Goal: Transaction & Acquisition: Purchase product/service

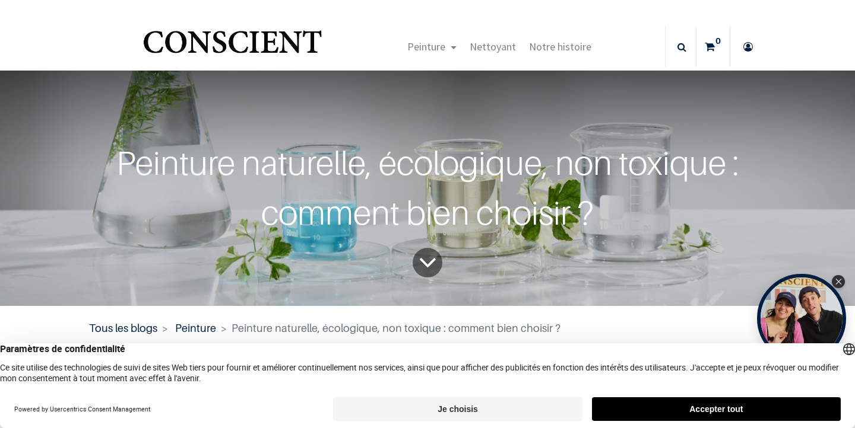
click at [653, 410] on button "Accepter tout" at bounding box center [716, 410] width 249 height 24
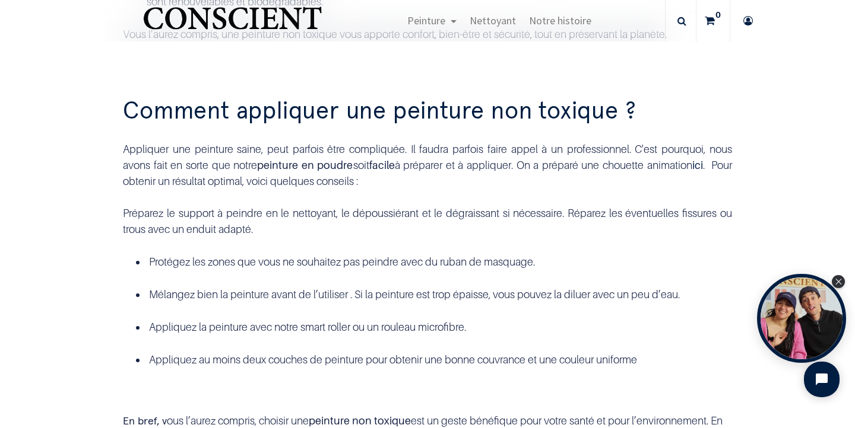
scroll to position [1765, 0]
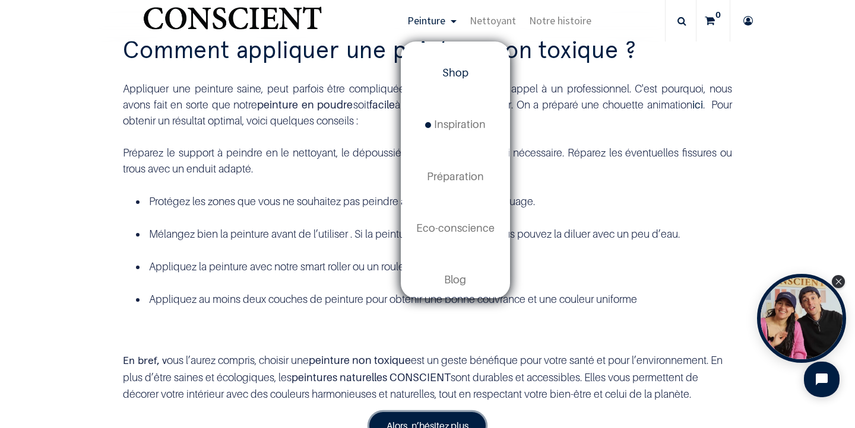
click at [465, 71] on span "Shop" at bounding box center [455, 72] width 26 height 12
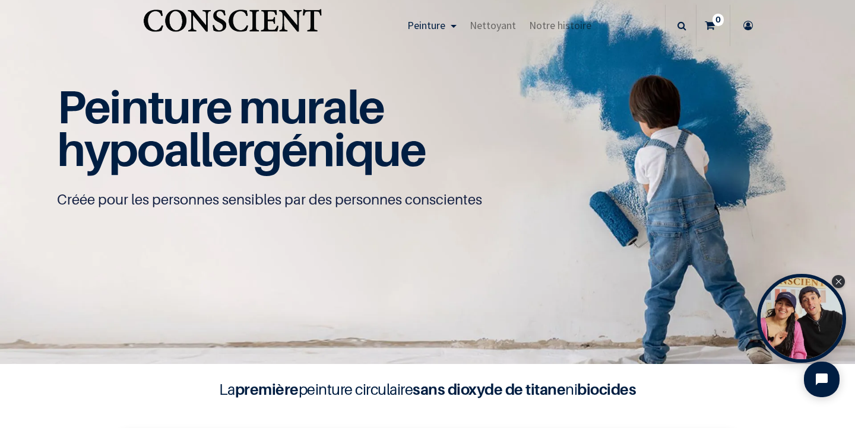
scroll to position [23, 0]
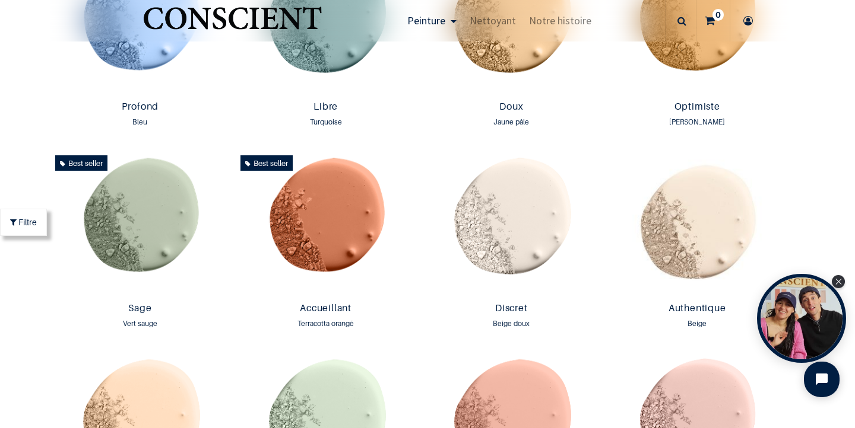
scroll to position [922, 0]
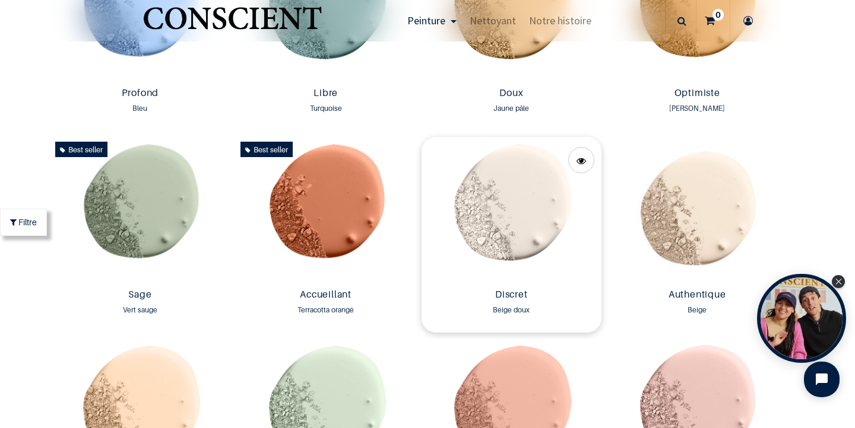
click at [523, 217] on img at bounding box center [511, 210] width 180 height 147
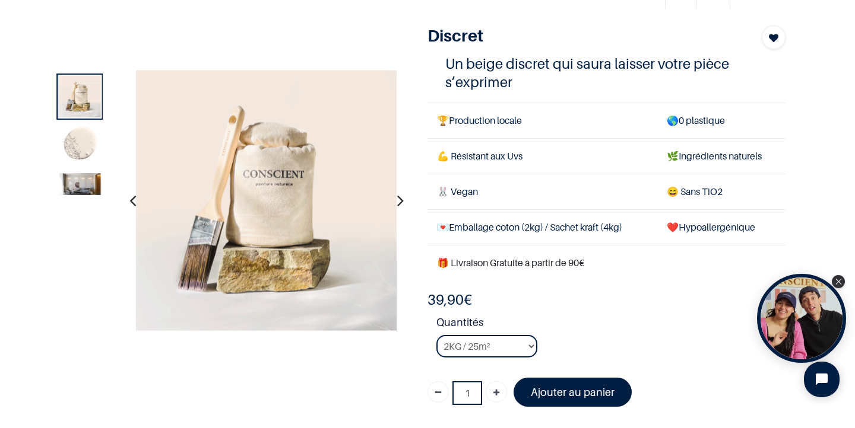
scroll to position [65, 0]
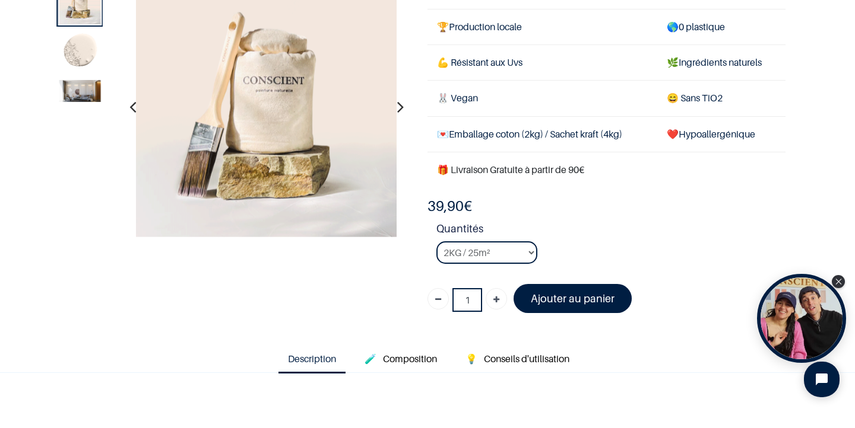
scroll to position [69, 0]
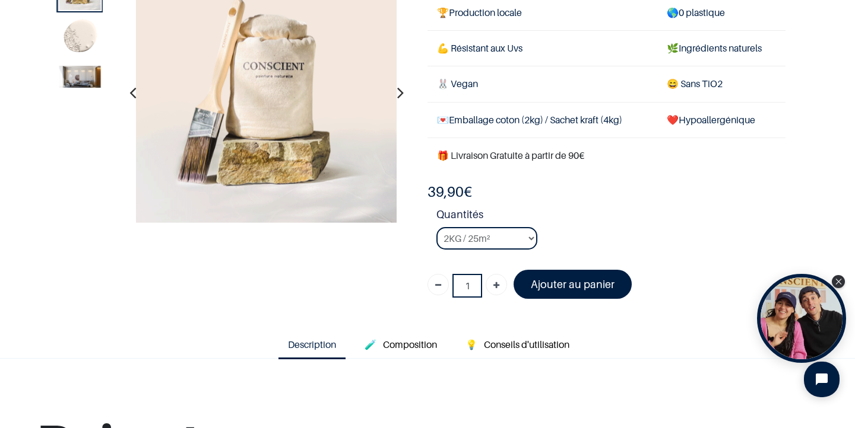
scroll to position [96, 0]
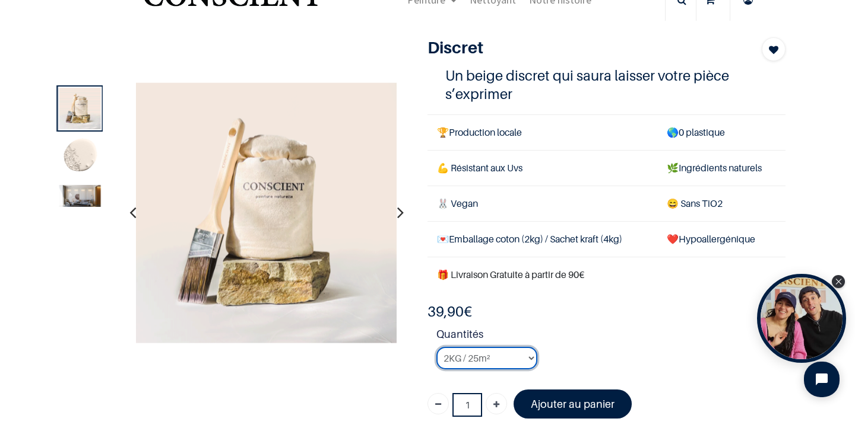
scroll to position [44, 0]
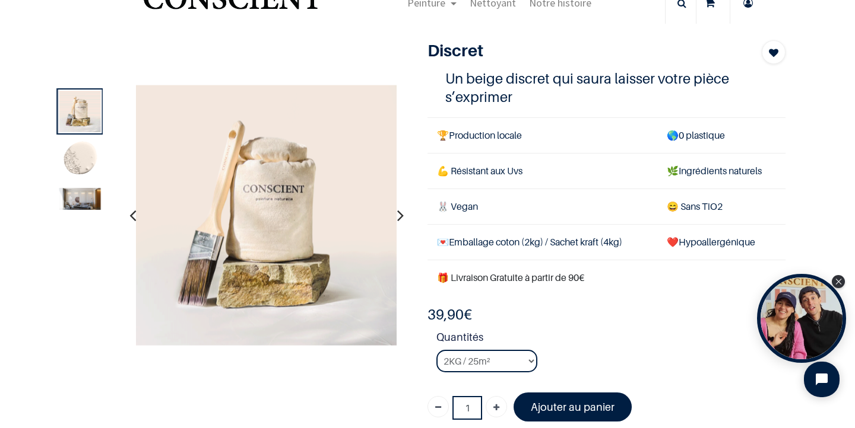
click at [85, 212] on div at bounding box center [80, 209] width 46 height 46
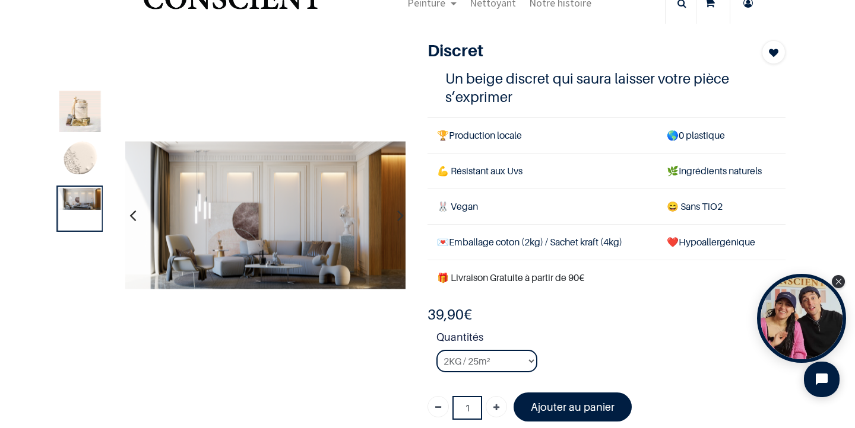
click at [78, 101] on img at bounding box center [80, 112] width 42 height 42
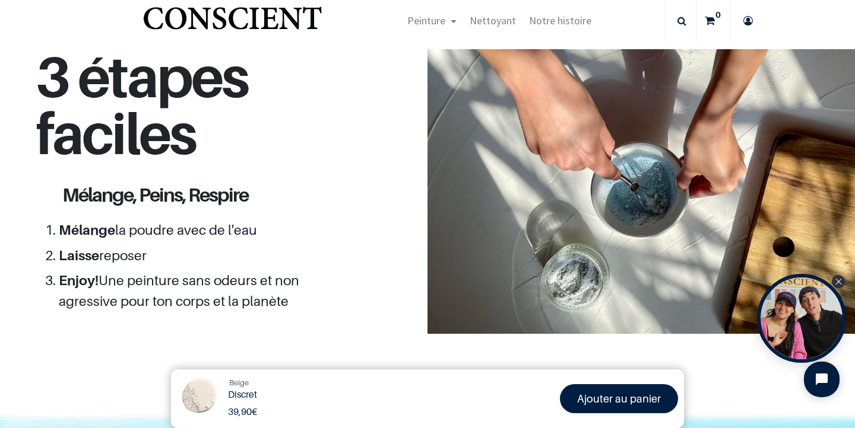
scroll to position [1027, 0]
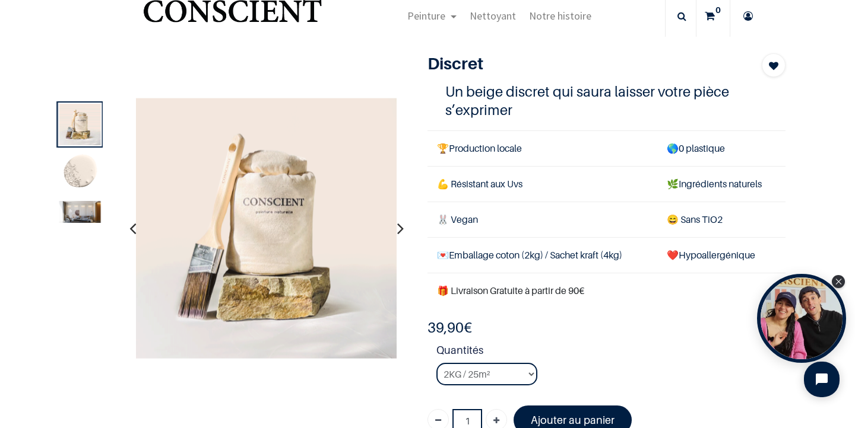
scroll to position [31, 0]
click at [86, 217] on img at bounding box center [80, 212] width 42 height 22
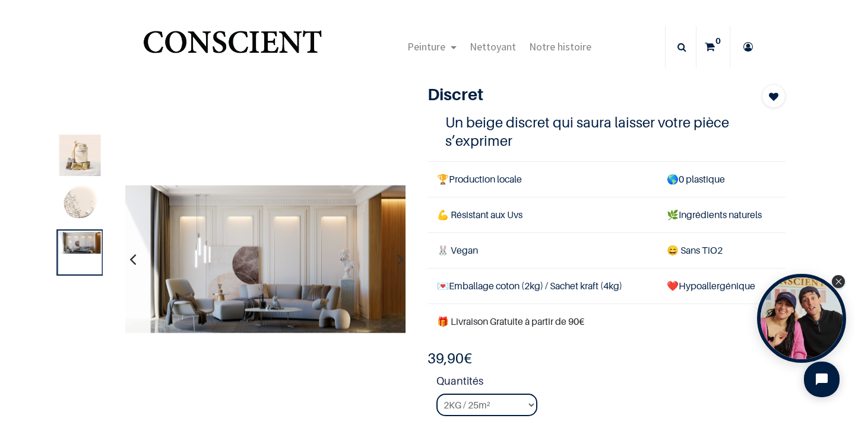
click at [70, 155] on img at bounding box center [80, 156] width 42 height 42
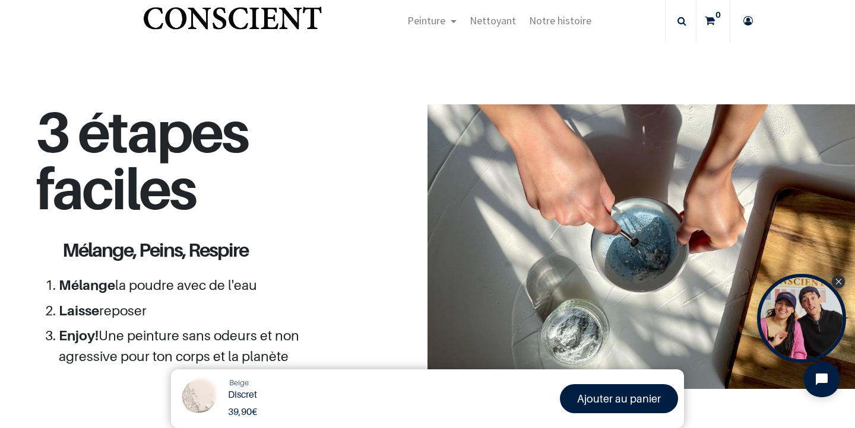
scroll to position [964, 0]
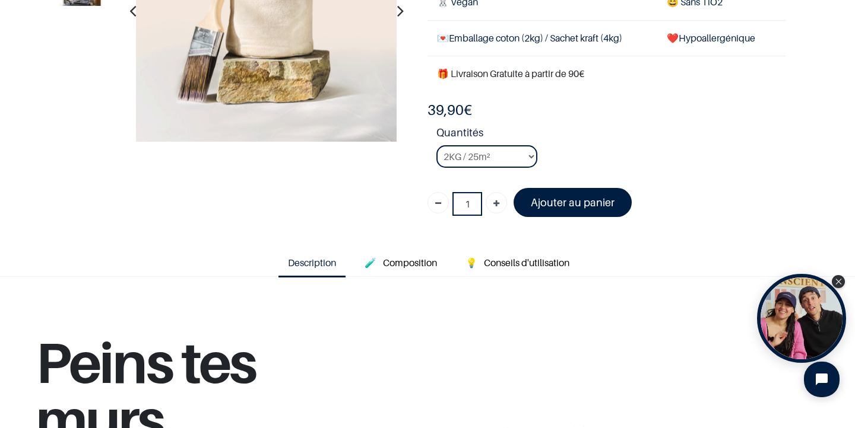
scroll to position [177, 0]
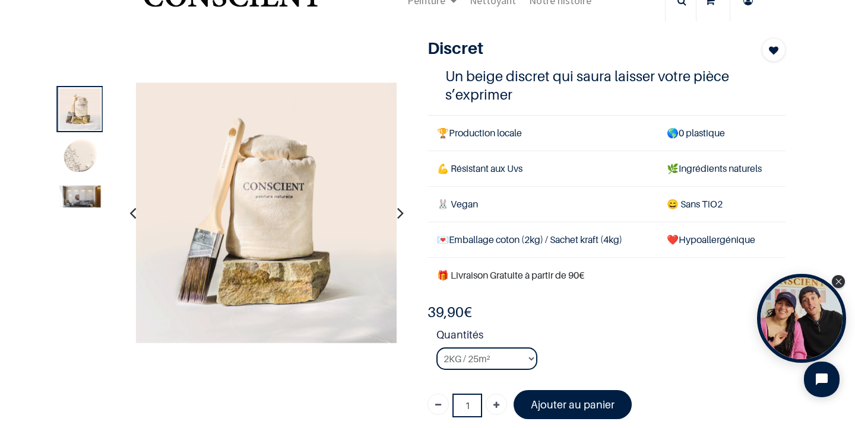
scroll to position [49, 0]
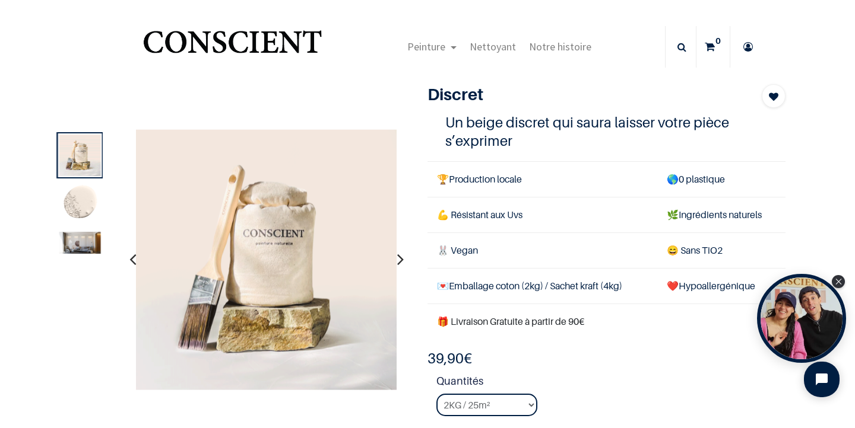
scroll to position [14, 0]
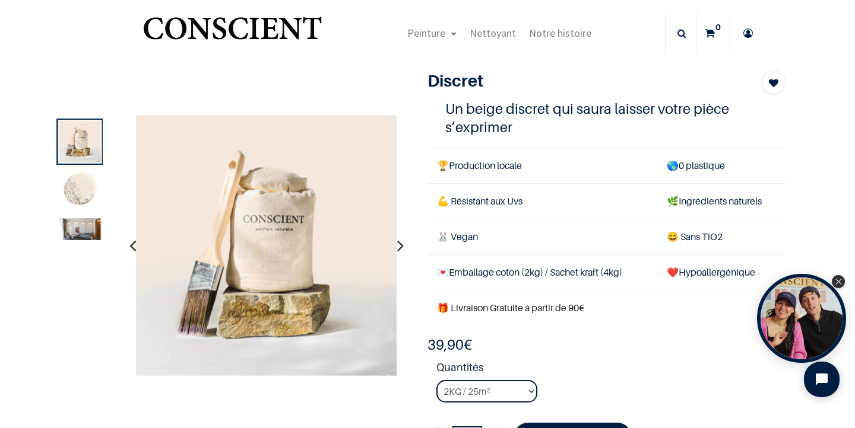
click at [78, 232] on img at bounding box center [80, 229] width 42 height 22
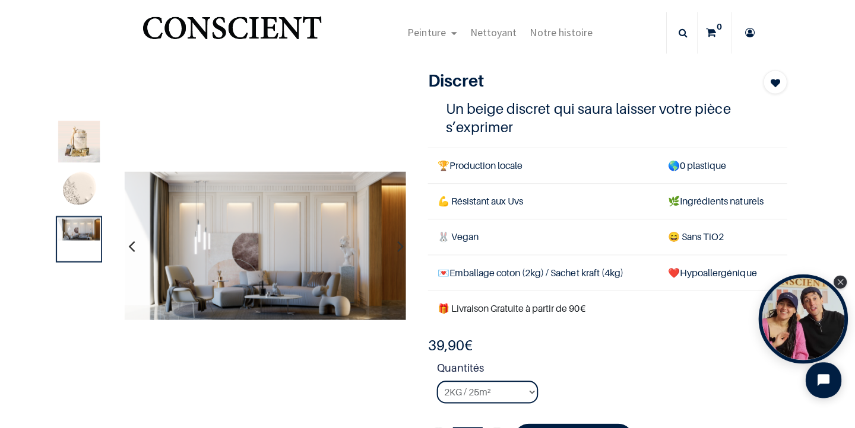
scroll to position [36, 0]
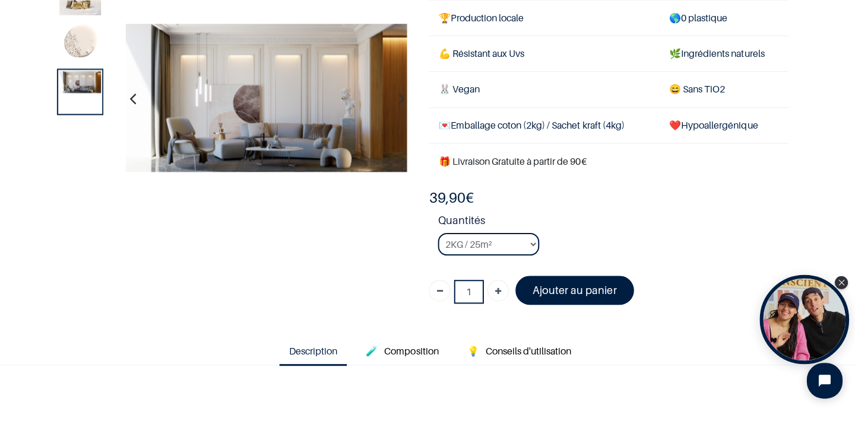
scroll to position [91, 0]
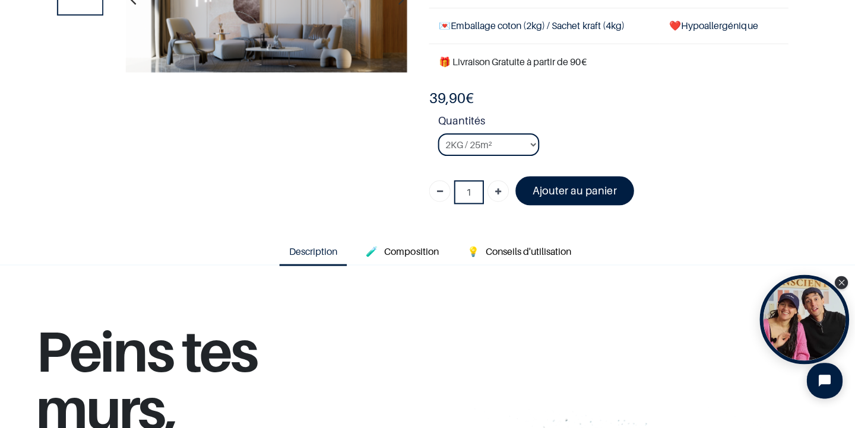
scroll to position [195, 0]
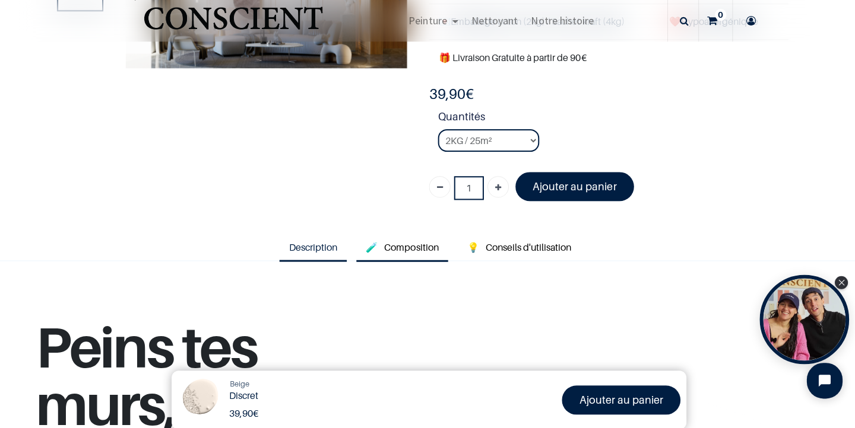
click at [418, 240] on span "Composition" at bounding box center [410, 246] width 54 height 12
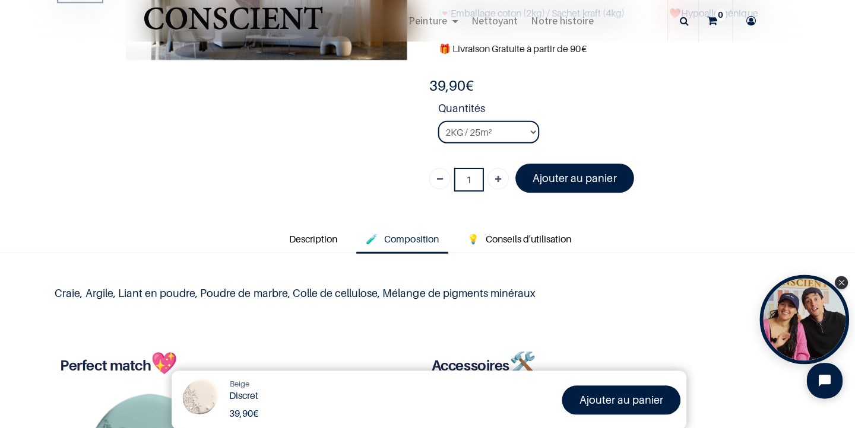
scroll to position [202, 0]
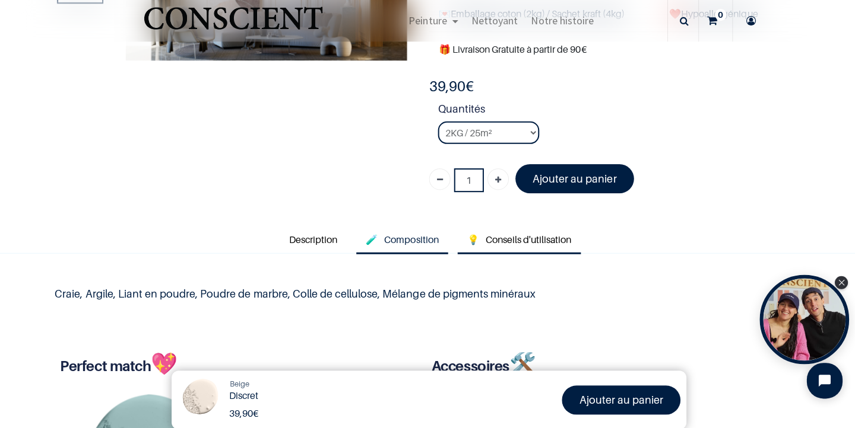
click at [528, 233] on span "Conseils d'utilisation" at bounding box center [526, 239] width 85 height 12
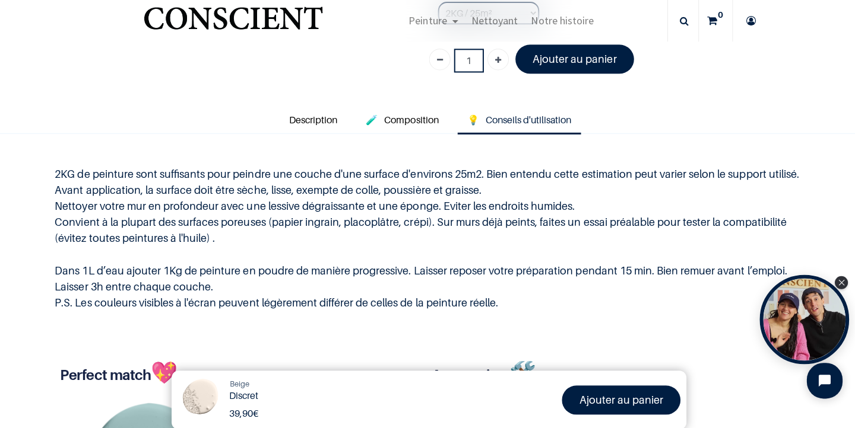
scroll to position [323, 0]
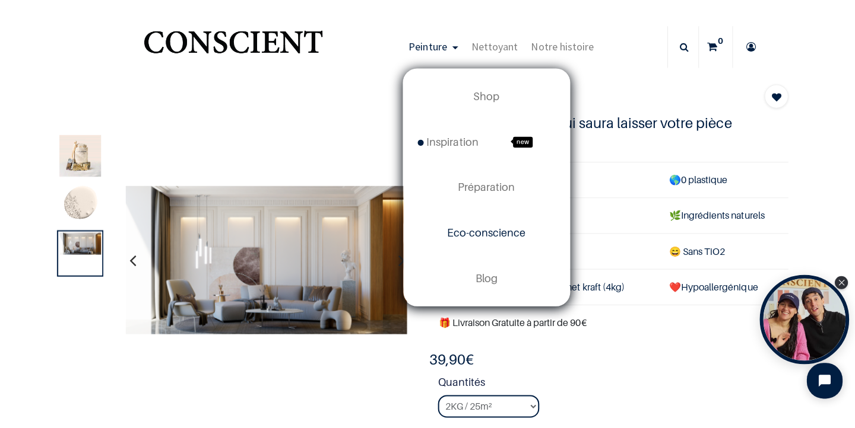
click at [485, 215] on link "Eco-conscience" at bounding box center [485, 231] width 166 height 45
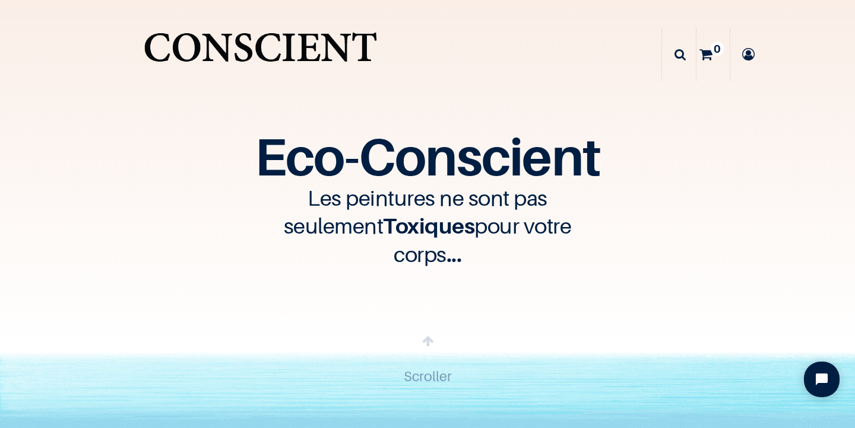
scroll to position [11, 0]
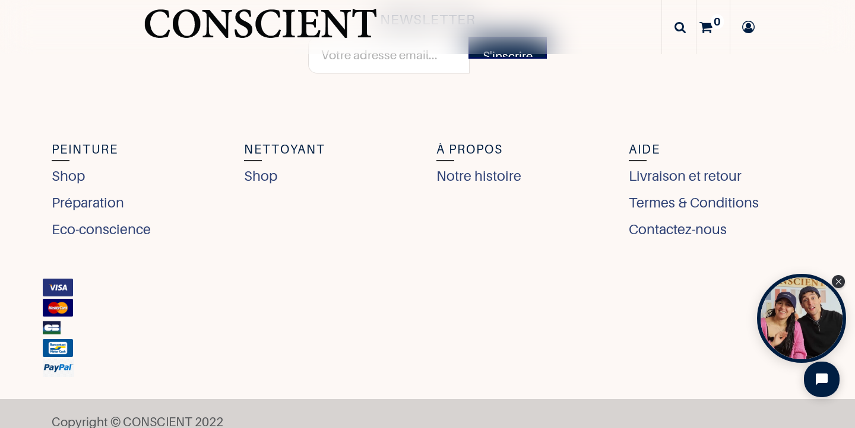
scroll to position [4567, 0]
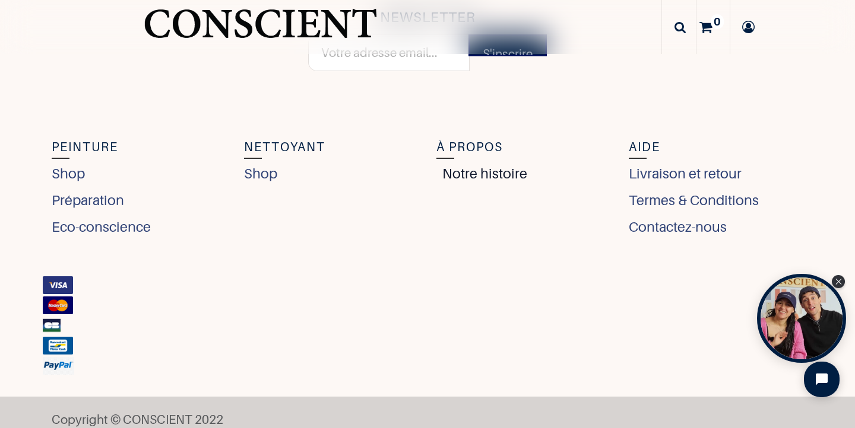
click at [453, 177] on link "Notre histoire" at bounding box center [481, 173] width 91 height 21
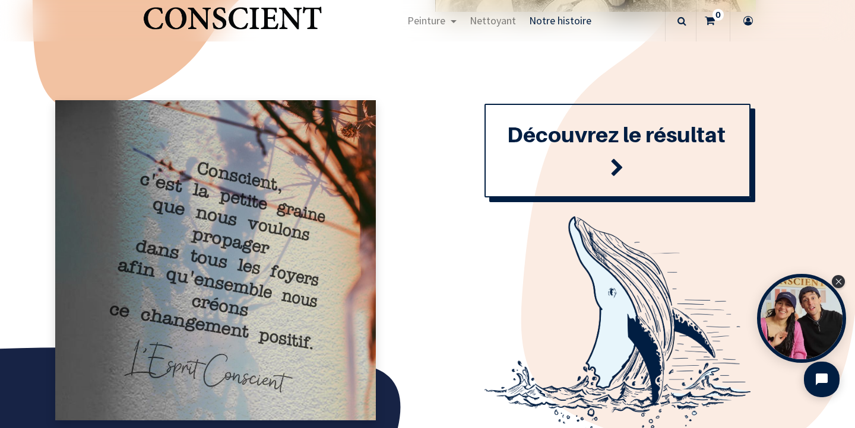
scroll to position [1338, 0]
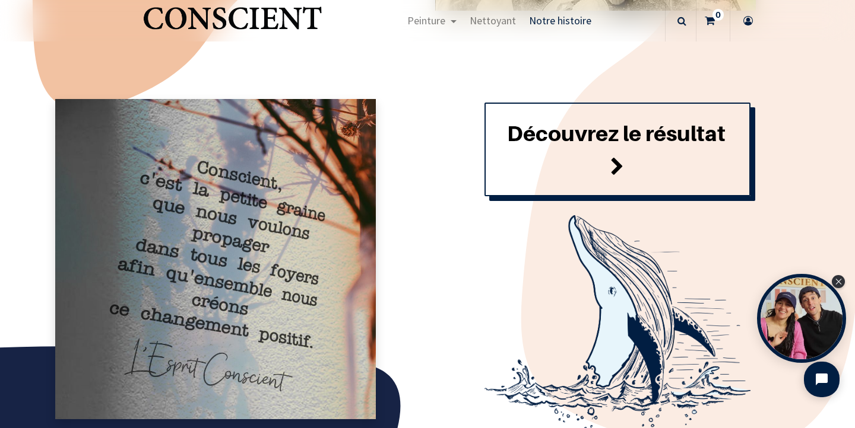
click at [584, 148] on link "Découvrez le résultat" at bounding box center [617, 150] width 266 height 94
click at [620, 154] on span at bounding box center [617, 167] width 14 height 32
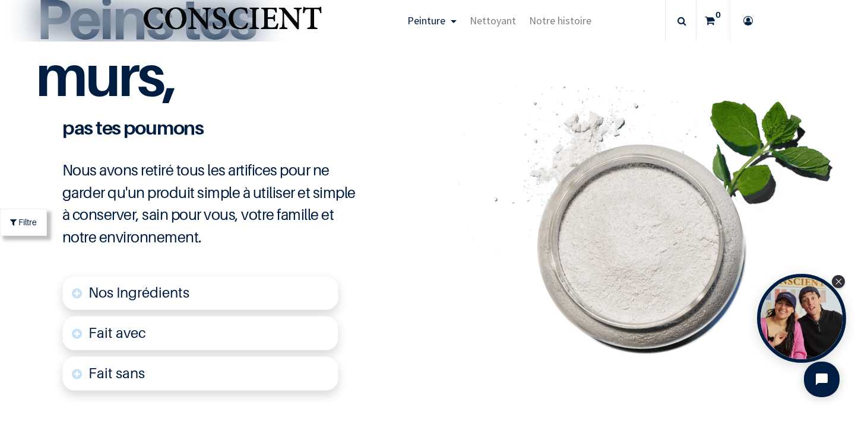
scroll to position [2768, 0]
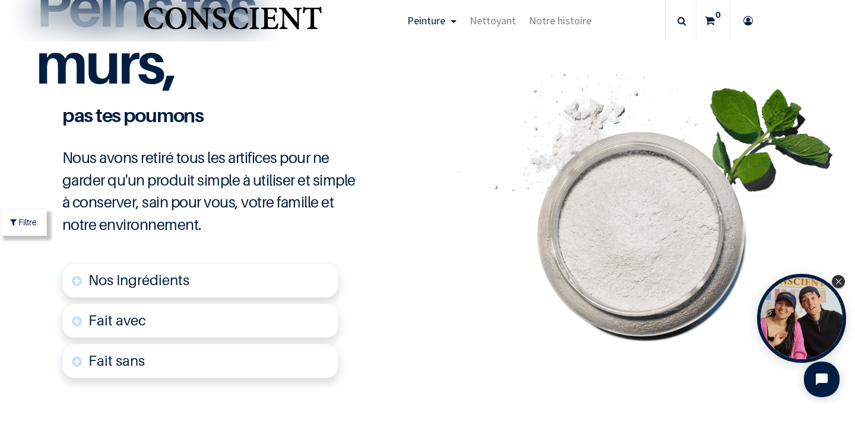
click at [306, 269] on link "Nos Ingrédients" at bounding box center [200, 280] width 276 height 34
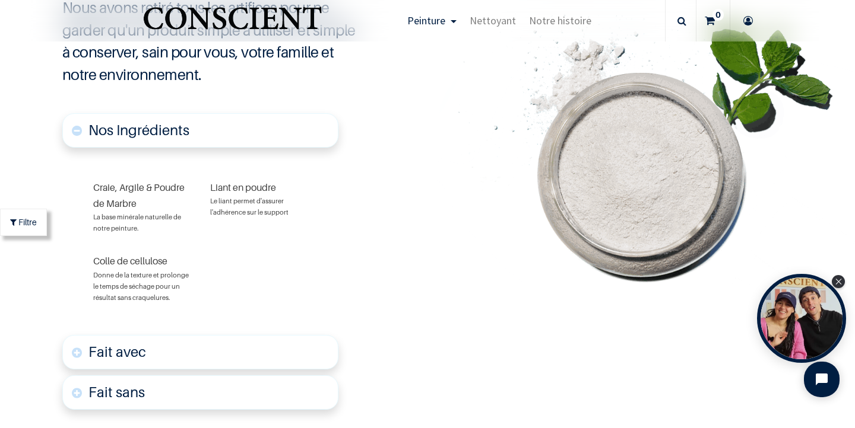
scroll to position [2929, 0]
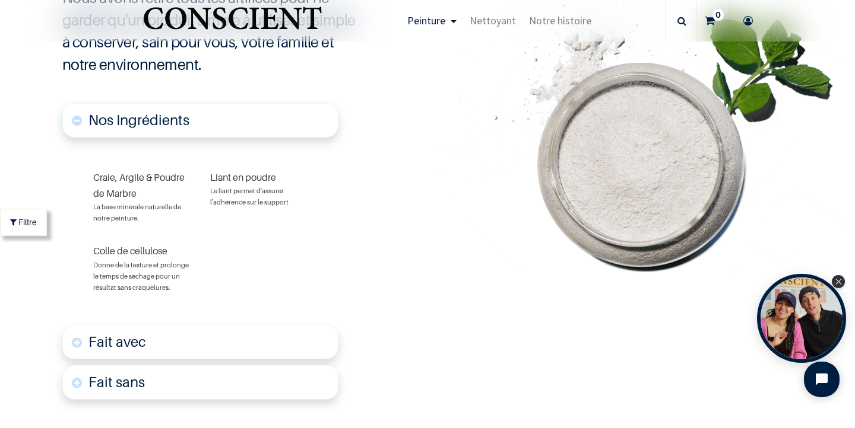
click at [312, 366] on link "Fait sans" at bounding box center [200, 383] width 276 height 34
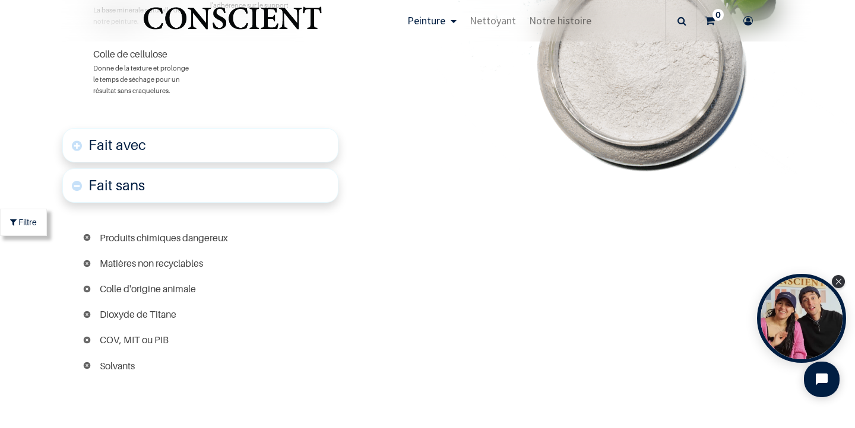
scroll to position [3129, 0]
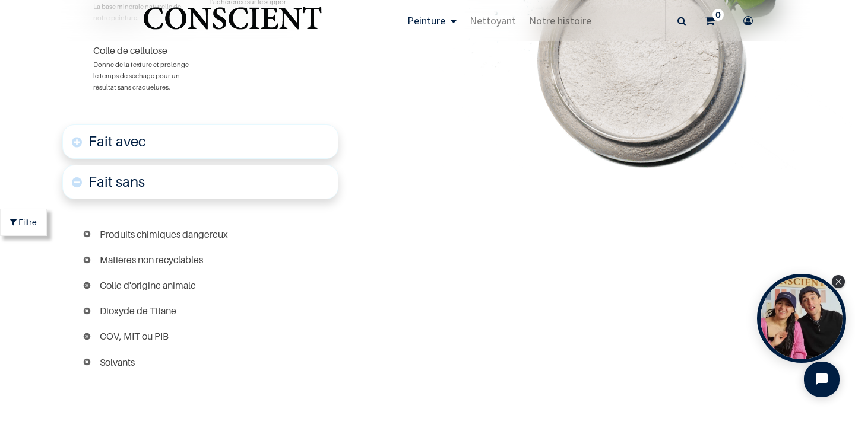
click at [285, 143] on link "Fait avec" at bounding box center [200, 142] width 276 height 34
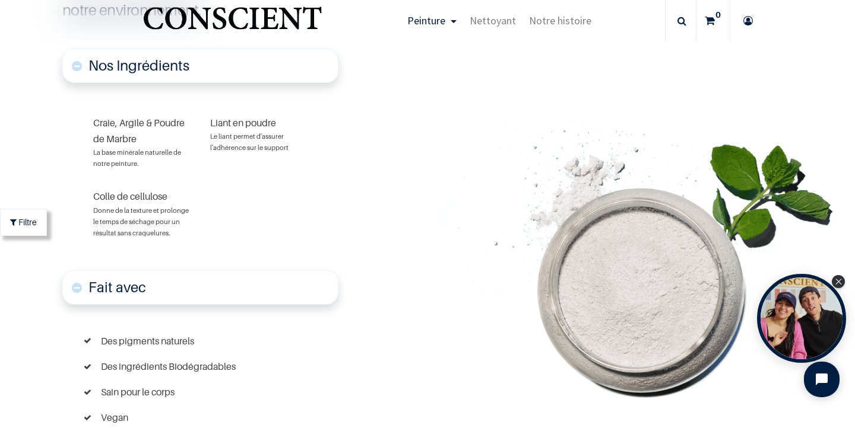
scroll to position [2983, 0]
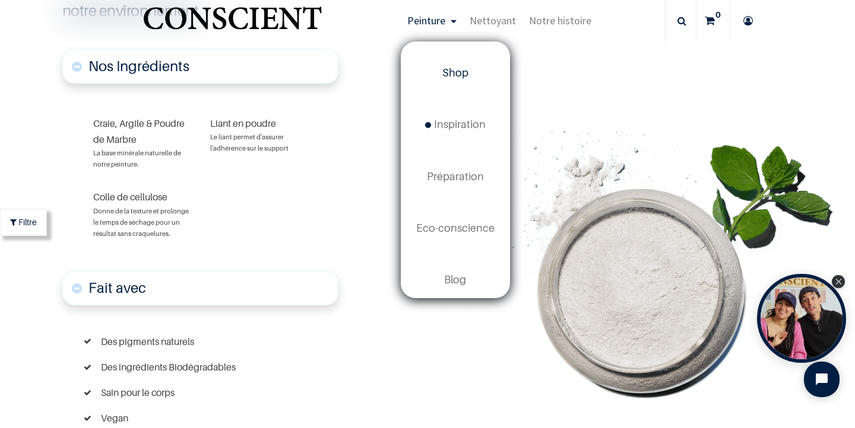
click at [460, 67] on span "Shop" at bounding box center [455, 72] width 26 height 12
click at [460, 72] on span "Shop" at bounding box center [455, 72] width 26 height 12
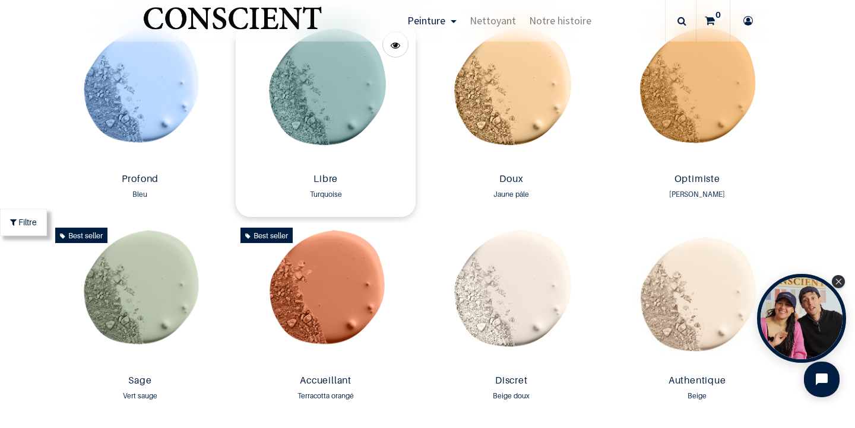
scroll to position [838, 0]
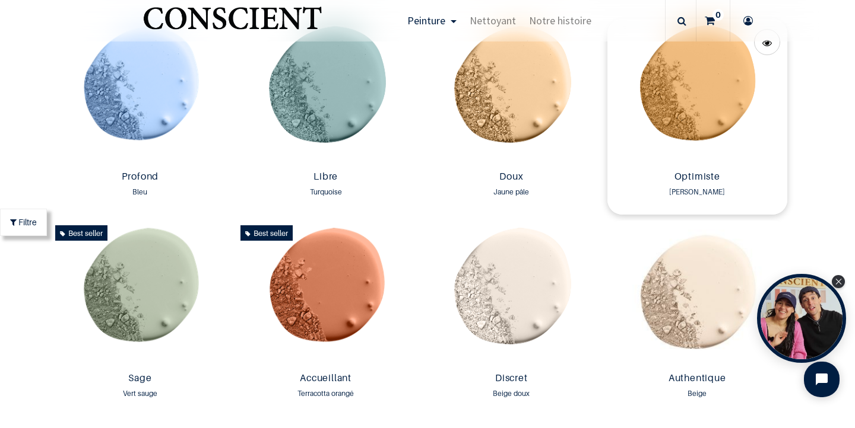
click at [669, 72] on img at bounding box center [697, 92] width 180 height 147
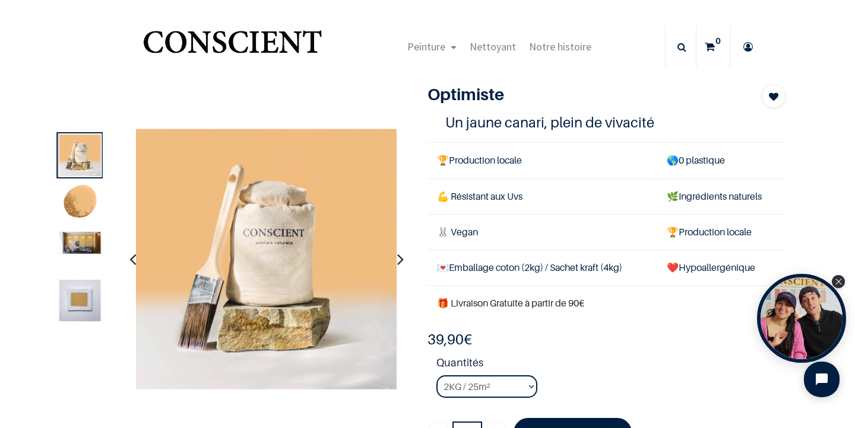
click at [81, 246] on img at bounding box center [80, 243] width 42 height 22
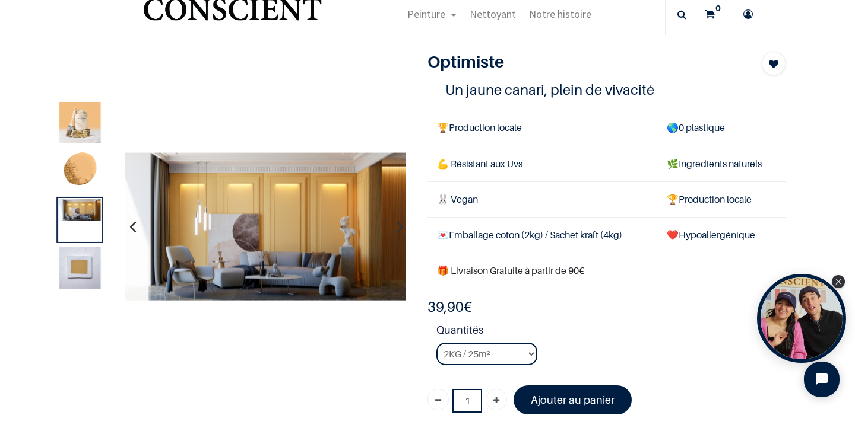
scroll to position [45, 0]
